Goal: Information Seeking & Learning: Learn about a topic

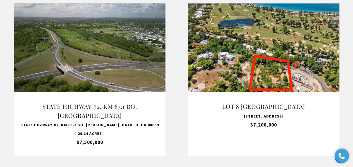
scroll to position [562, 0]
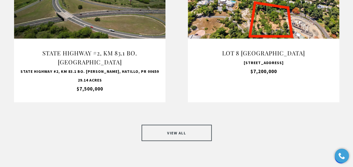
click at [173, 125] on link "VIEW ALL" at bounding box center [177, 133] width 70 height 16
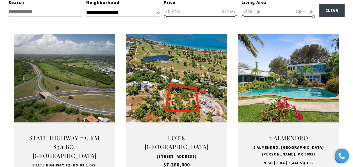
scroll to position [225, 0]
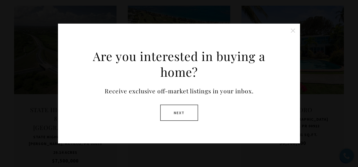
click at [292, 31] on button "Close this option" at bounding box center [292, 30] width 11 height 11
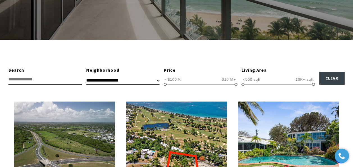
scroll to position [141, 0]
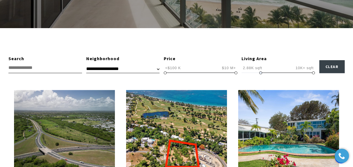
drag, startPoint x: 243, startPoint y: 72, endPoint x: 261, endPoint y: 73, distance: 17.7
click at [261, 73] on span at bounding box center [261, 72] width 3 height 3
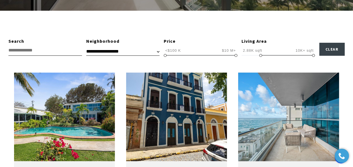
scroll to position [169, 0]
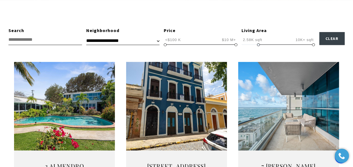
click at [257, 44] on span at bounding box center [258, 44] width 3 height 3
click at [256, 44] on span at bounding box center [256, 44] width 3 height 3
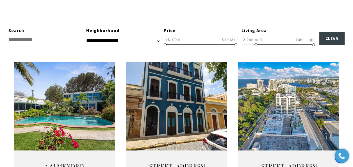
click at [256, 44] on span at bounding box center [256, 44] width 3 height 3
type input "**********"
click at [254, 44] on span at bounding box center [254, 44] width 3 height 3
type input "**********"
drag, startPoint x: 165, startPoint y: 44, endPoint x: 178, endPoint y: 46, distance: 13.6
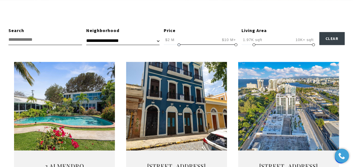
click at [178, 46] on span at bounding box center [179, 44] width 3 height 3
click at [158, 41] on select "**********" at bounding box center [122, 41] width 73 height 8
click at [86, 37] on select "**********" at bounding box center [122, 41] width 73 height 8
click at [114, 40] on select "**********" at bounding box center [122, 41] width 73 height 8
select select "**********"
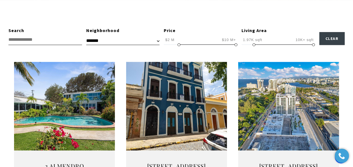
click at [86, 37] on select "**********" at bounding box center [122, 41] width 73 height 8
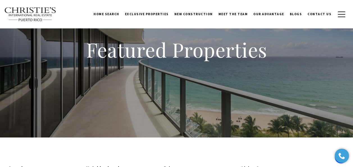
scroll to position [28, 0]
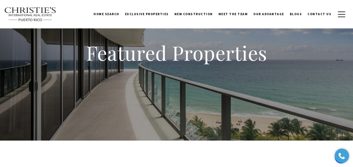
select select
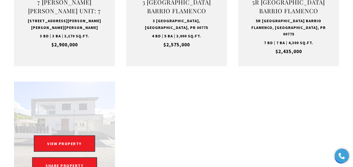
scroll to position [534, 0]
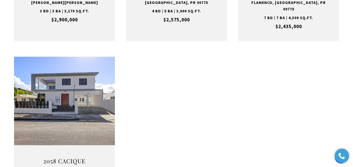
type input "**********"
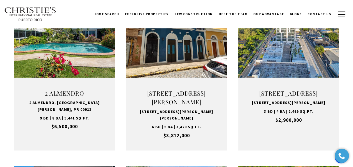
scroll to position [169, 0]
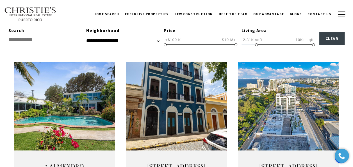
type input "**********"
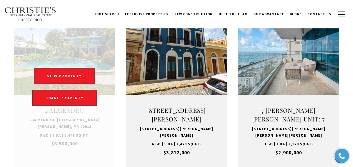
scroll to position [225, 0]
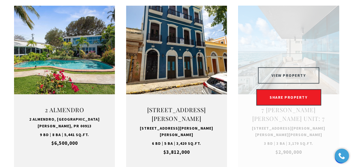
click at [284, 77] on button "VIEW PROPERTY" at bounding box center [289, 75] width 62 height 16
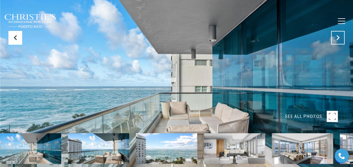
click at [337, 37] on icon "Next Slide" at bounding box center [338, 38] width 6 height 6
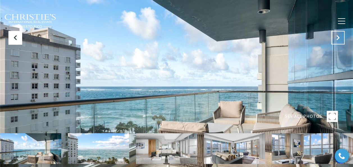
click at [337, 37] on icon "Next Slide" at bounding box center [338, 38] width 6 height 6
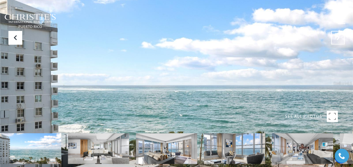
click at [337, 39] on icon "Next Slide" at bounding box center [338, 38] width 6 height 6
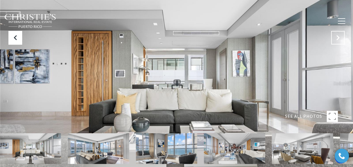
click at [337, 39] on icon "Next Slide" at bounding box center [338, 38] width 6 height 6
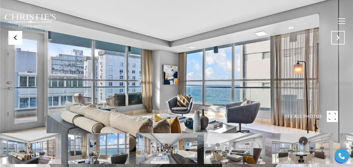
click at [337, 39] on icon "Next Slide" at bounding box center [338, 38] width 6 height 6
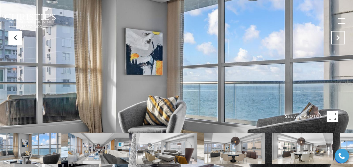
click at [337, 39] on icon "Next Slide" at bounding box center [338, 38] width 6 height 6
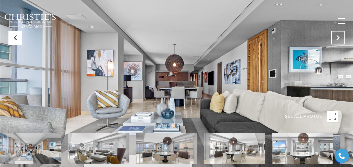
click at [337, 39] on icon "Next Slide" at bounding box center [338, 38] width 6 height 6
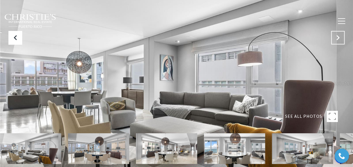
click at [337, 39] on icon "Next Slide" at bounding box center [338, 38] width 6 height 6
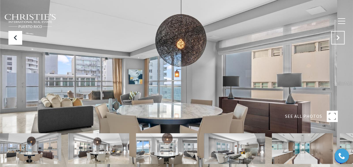
click at [337, 39] on icon "Next Slide" at bounding box center [338, 38] width 6 height 6
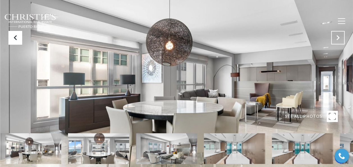
click at [337, 39] on icon "Next Slide" at bounding box center [338, 38] width 6 height 6
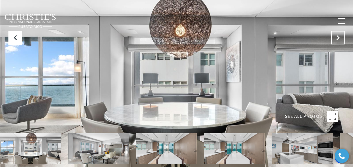
click at [337, 39] on icon "Next Slide" at bounding box center [338, 38] width 6 height 6
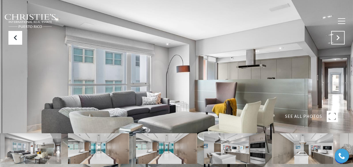
click at [337, 39] on icon "Next Slide" at bounding box center [338, 38] width 6 height 6
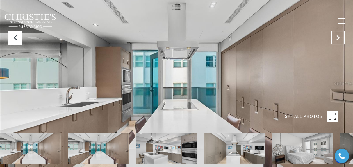
click at [337, 39] on icon "Next Slide" at bounding box center [338, 38] width 6 height 6
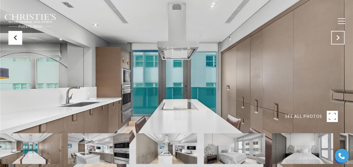
click at [337, 39] on icon "Next Slide" at bounding box center [338, 38] width 6 height 6
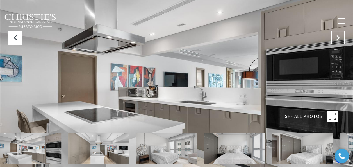
click at [338, 39] on icon "Next Slide" at bounding box center [338, 38] width 6 height 6
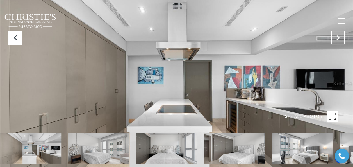
click at [338, 40] on icon "Next Slide" at bounding box center [338, 38] width 6 height 6
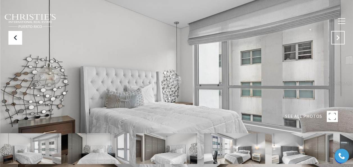
click at [338, 40] on icon "Next Slide" at bounding box center [338, 38] width 6 height 6
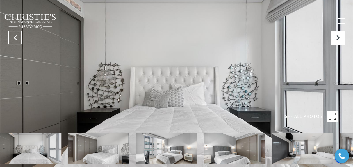
click at [15, 40] on icon "Previous Slide" at bounding box center [15, 38] width 6 height 6
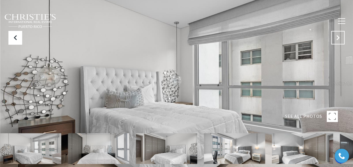
click at [337, 39] on icon "Next Slide" at bounding box center [338, 38] width 6 height 6
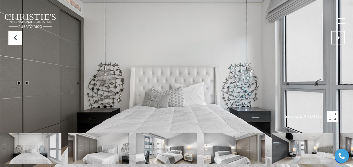
click at [337, 39] on icon "Next Slide" at bounding box center [338, 38] width 6 height 6
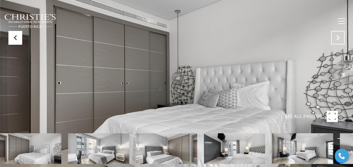
click at [337, 39] on icon "Next Slide" at bounding box center [338, 38] width 6 height 6
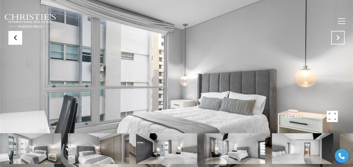
click at [337, 39] on icon "Next Slide" at bounding box center [338, 38] width 6 height 6
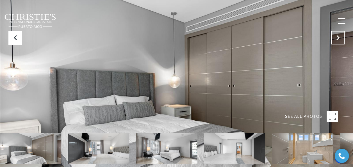
click at [337, 39] on icon "Next Slide" at bounding box center [338, 38] width 6 height 6
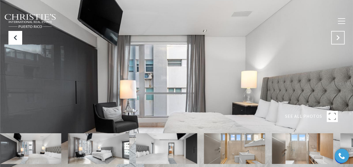
click at [337, 39] on icon "Next Slide" at bounding box center [338, 38] width 6 height 6
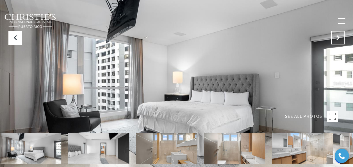
click at [337, 39] on icon "Next Slide" at bounding box center [338, 38] width 6 height 6
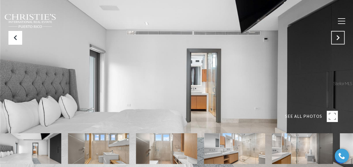
click at [337, 39] on icon "Next Slide" at bounding box center [338, 38] width 6 height 6
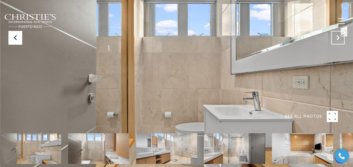
click at [337, 39] on icon "Next Slide" at bounding box center [338, 38] width 6 height 6
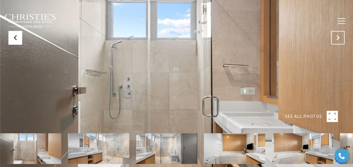
click at [337, 39] on icon "Next Slide" at bounding box center [338, 38] width 6 height 6
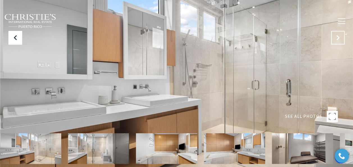
click at [337, 39] on icon "Next Slide" at bounding box center [338, 38] width 6 height 6
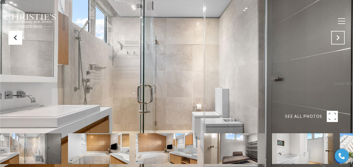
click at [337, 39] on icon "Next Slide" at bounding box center [338, 38] width 6 height 6
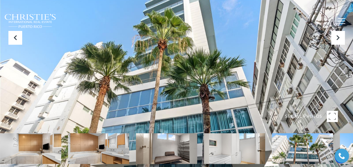
drag, startPoint x: 313, startPoint y: 148, endPoint x: -1, endPoint y: 165, distance: 314.5
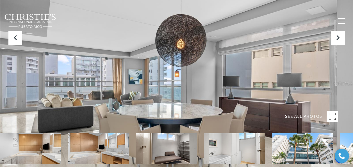
click at [334, 118] on rect at bounding box center [332, 116] width 11 height 11
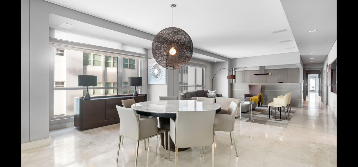
scroll to position [872, 0]
